Goal: Complete application form

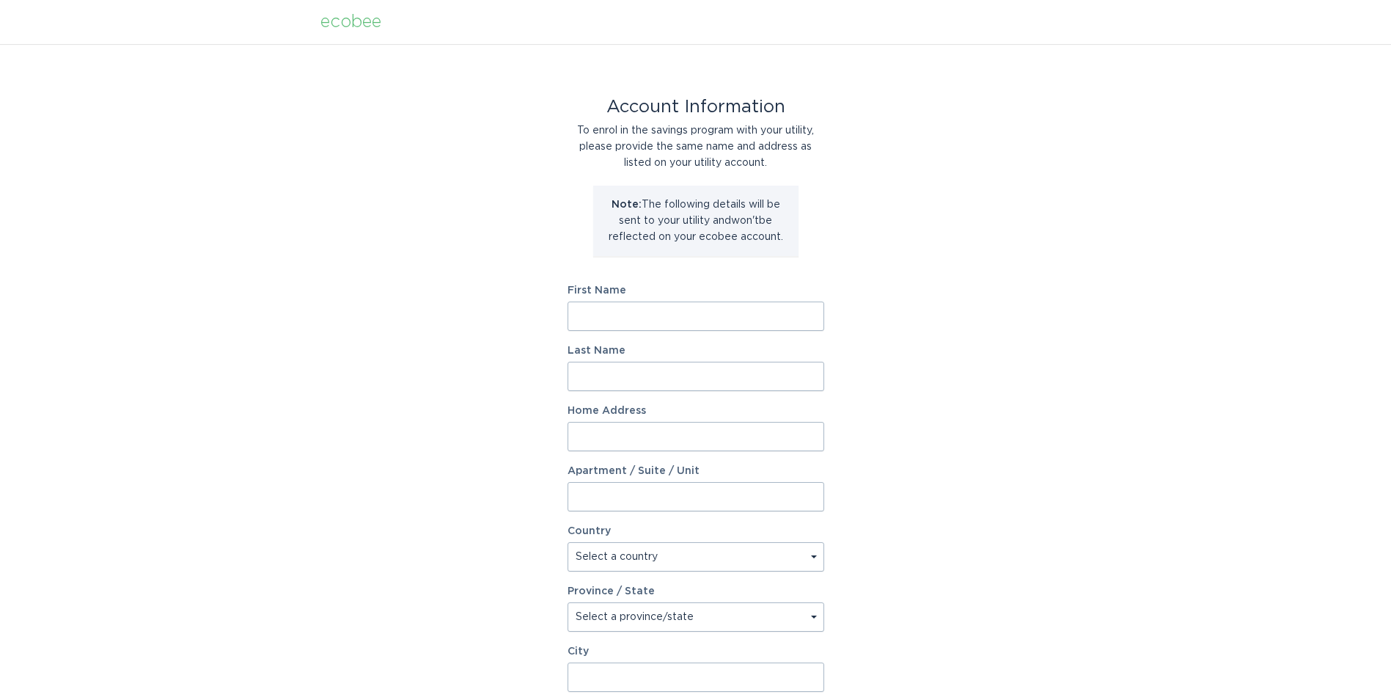
click at [614, 324] on input "First Name" at bounding box center [696, 315] width 257 height 29
type input "Timothy"
type input "Turner"
type input "152 Ww Whaley Ln"
select select "US"
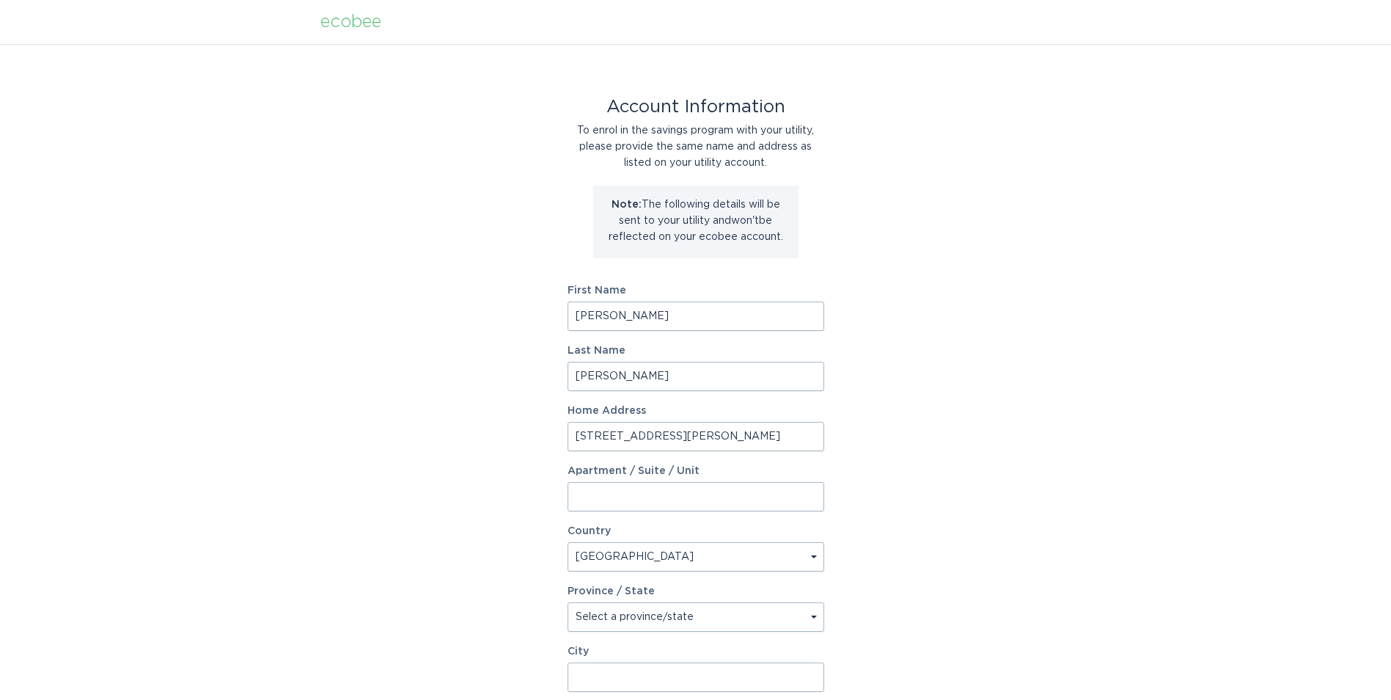
type input "Teachey, NC"
type input "28464"
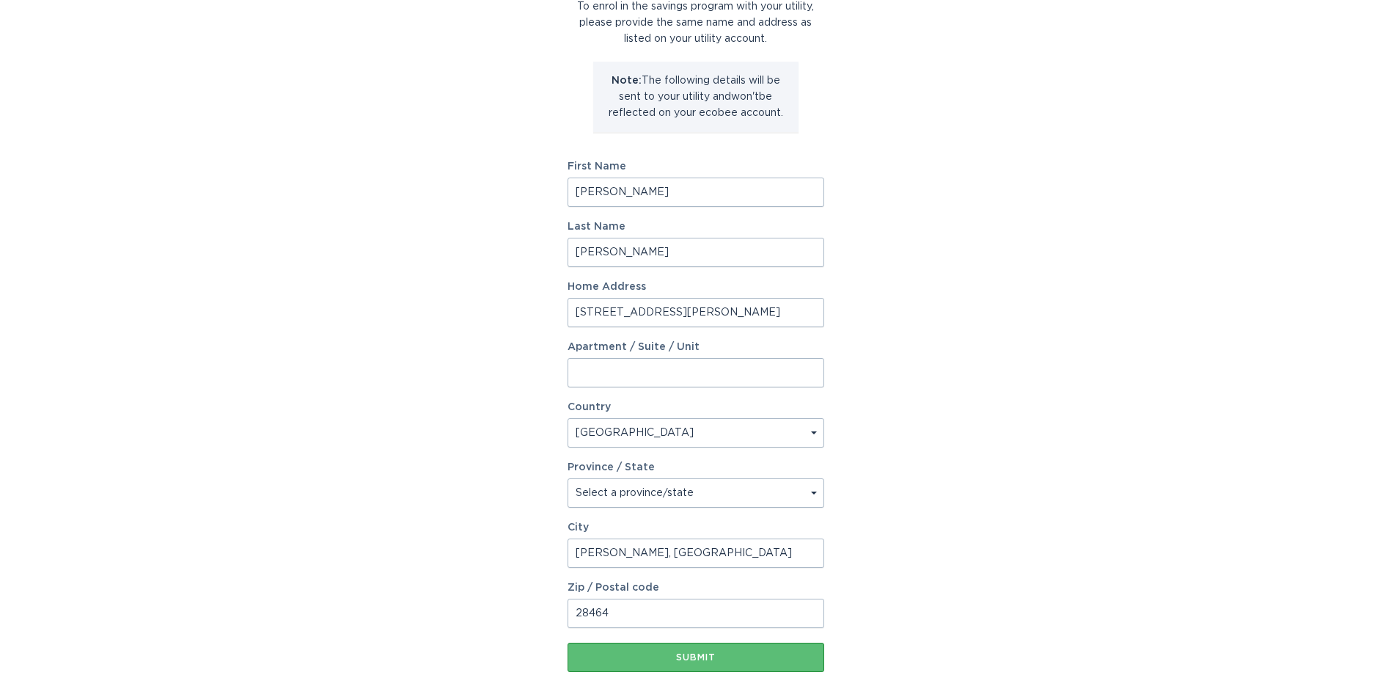
scroll to position [193, 0]
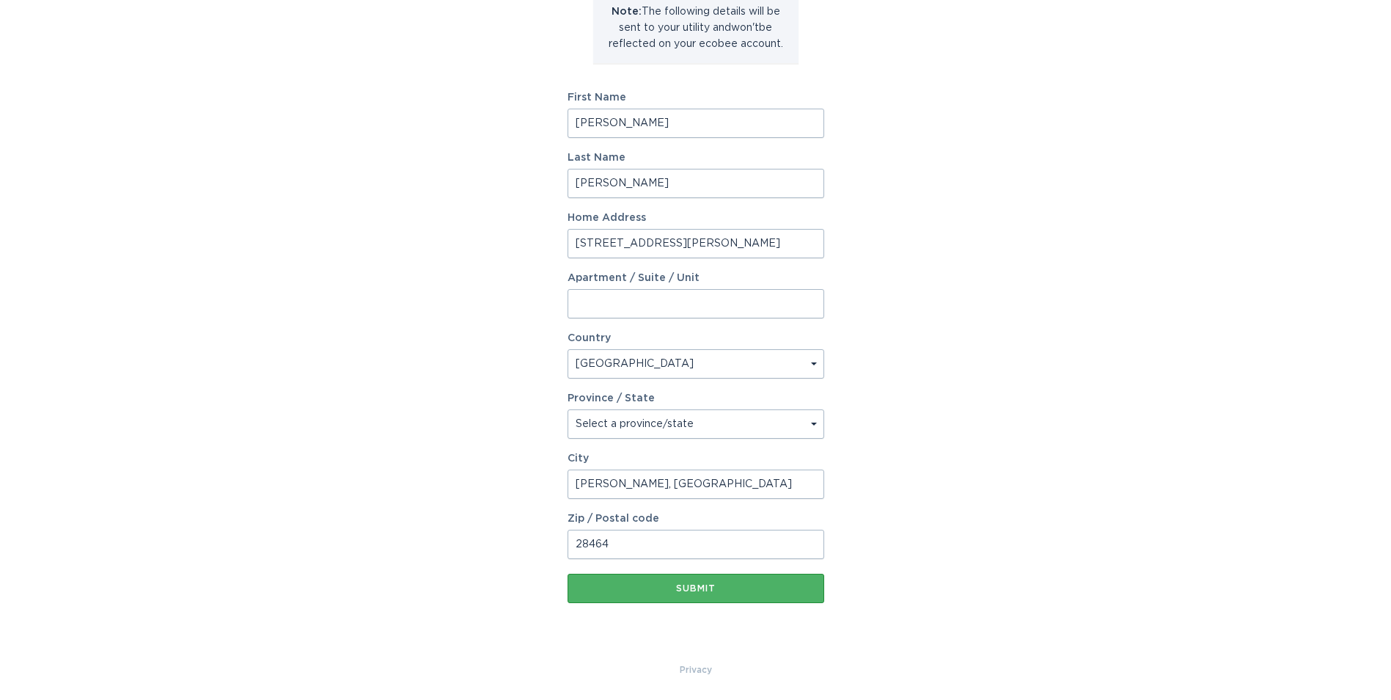
click at [710, 587] on div "Submit" at bounding box center [696, 588] width 242 height 9
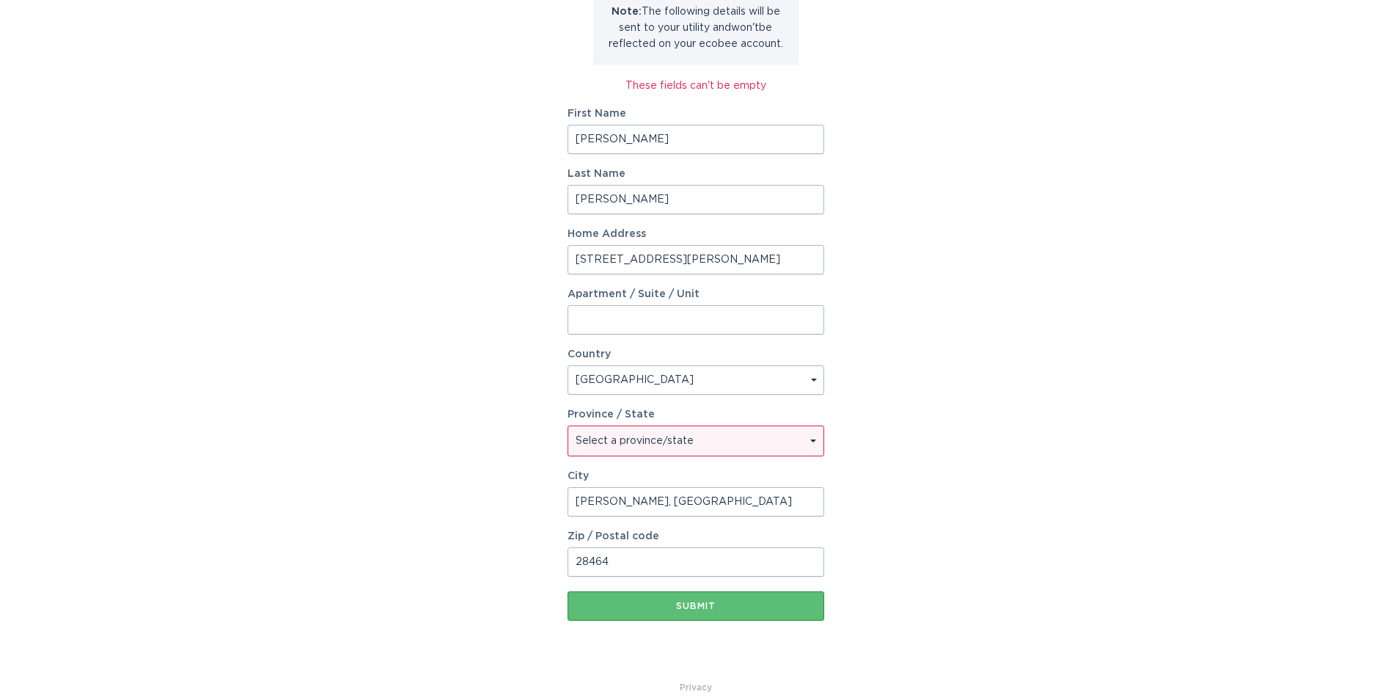
click at [717, 437] on select "Select a province/state Alabama Alaska American Samoa Arizona Arkansas Californ…" at bounding box center [695, 440] width 255 height 29
select select "NC"
click at [568, 426] on select "Select a province/state Alabama Alaska American Samoa Arizona Arkansas Californ…" at bounding box center [695, 440] width 255 height 29
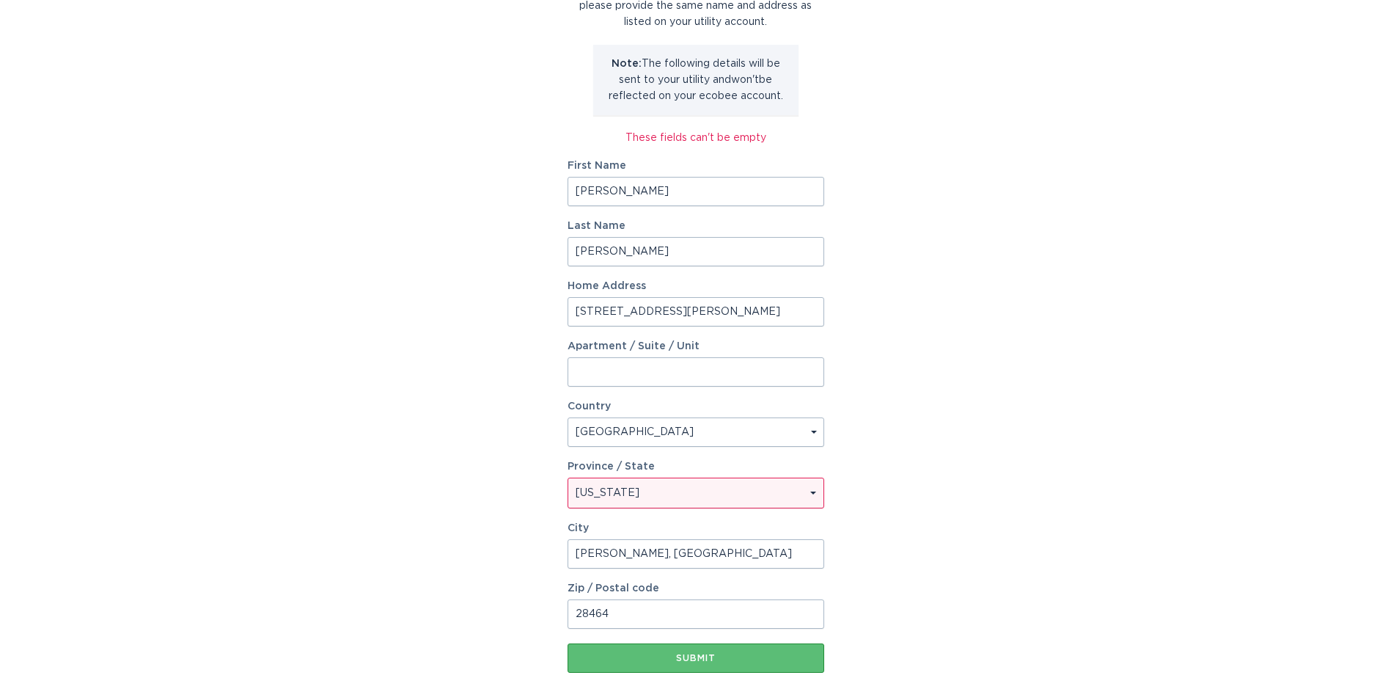
scroll to position [147, 0]
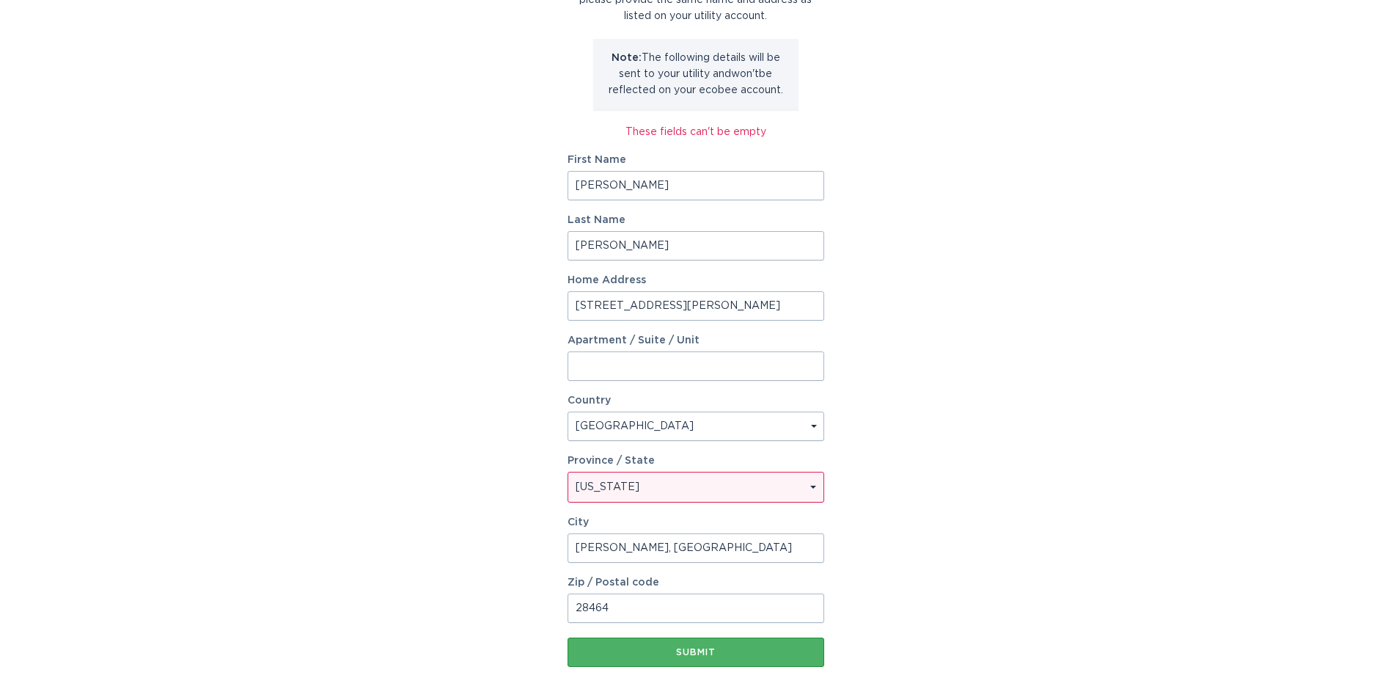
click at [675, 653] on div "Submit" at bounding box center [696, 651] width 242 height 9
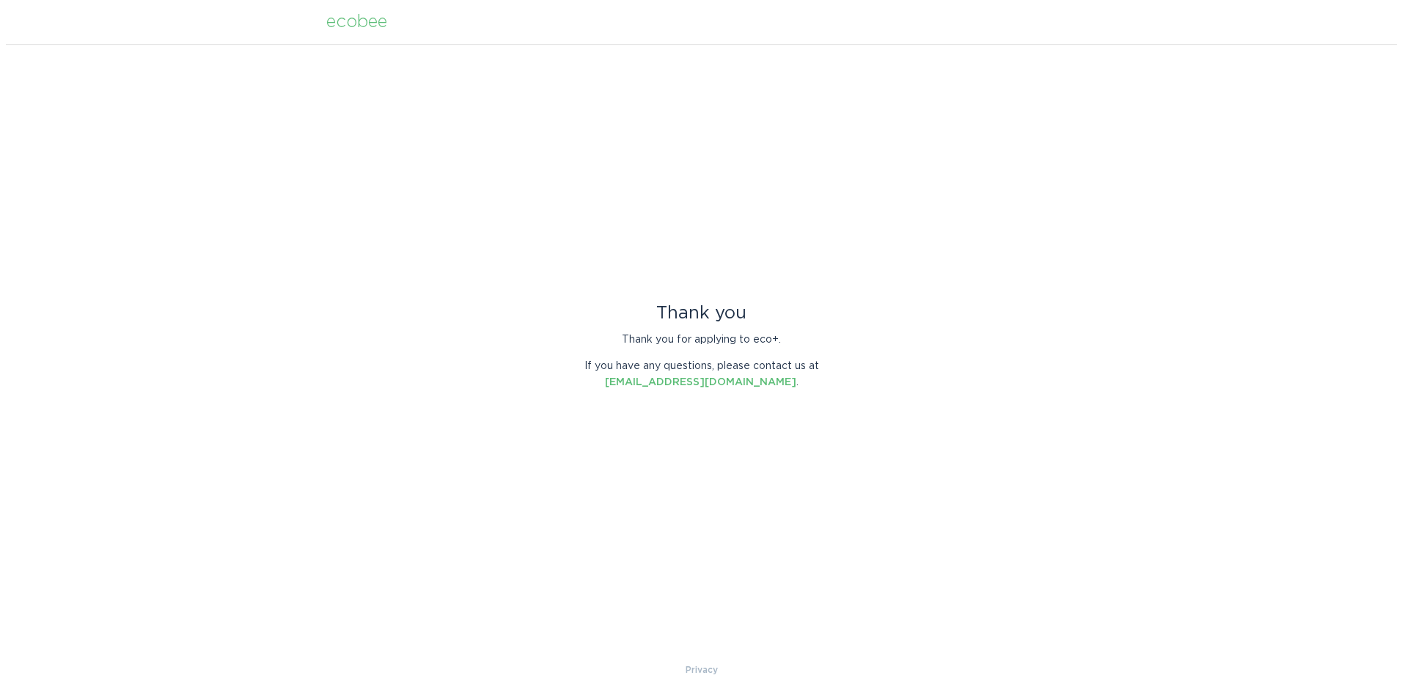
scroll to position [0, 0]
